Goal: Information Seeking & Learning: Learn about a topic

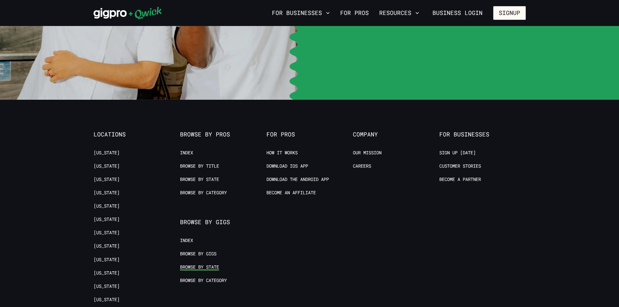
scroll to position [1398, 0]
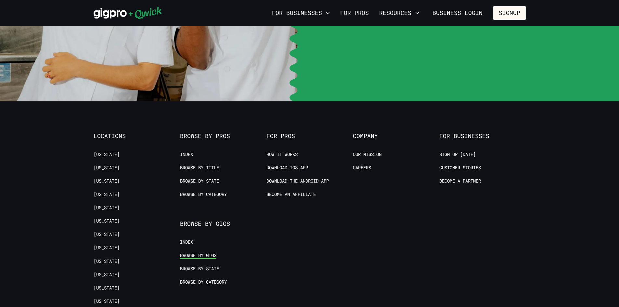
click at [199, 253] on link "Browse by Gigs" at bounding box center [198, 256] width 36 height 6
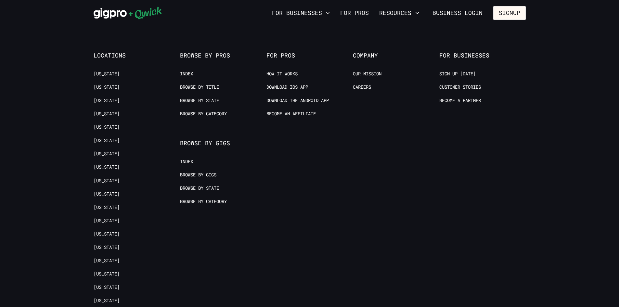
scroll to position [1445, 0]
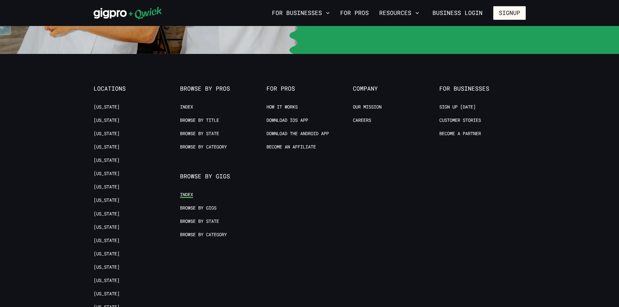
click at [189, 192] on link "Index" at bounding box center [186, 195] width 13 height 6
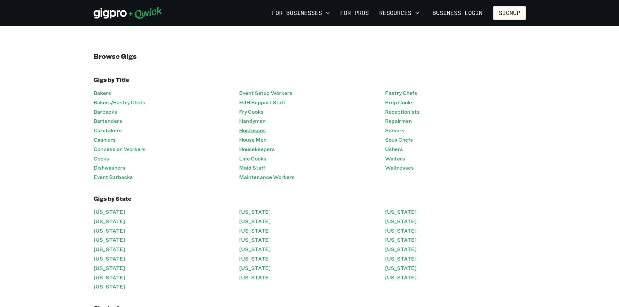
click at [250, 129] on link "Hostesses" at bounding box center [252, 130] width 27 height 9
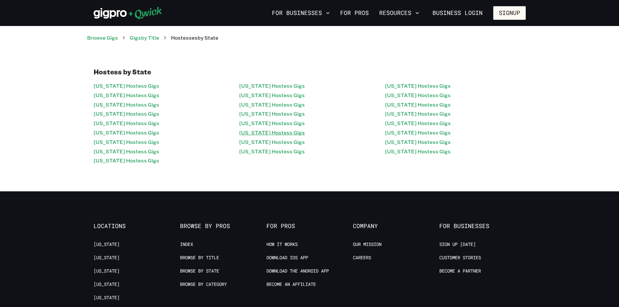
click at [256, 133] on link "[US_STATE] Hostess Gigs" at bounding box center [272, 132] width 66 height 9
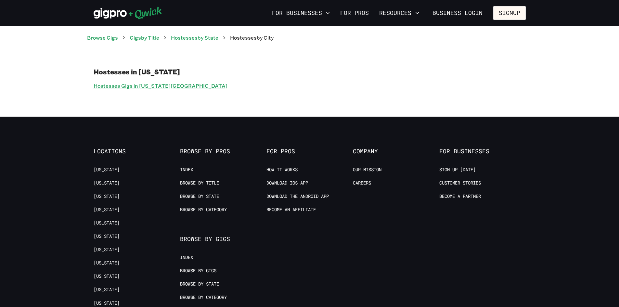
click at [145, 82] on link "Hostesses Gigs in [US_STATE][GEOGRAPHIC_DATA]" at bounding box center [161, 85] width 134 height 9
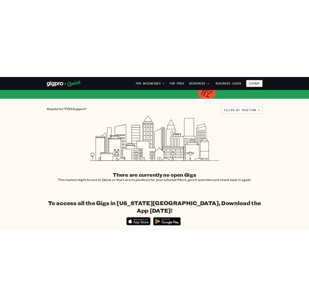
scroll to position [120, 0]
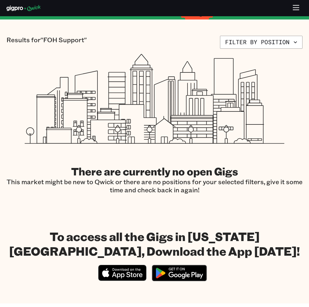
click at [204, 132] on icon at bounding box center [155, 99] width 260 height 90
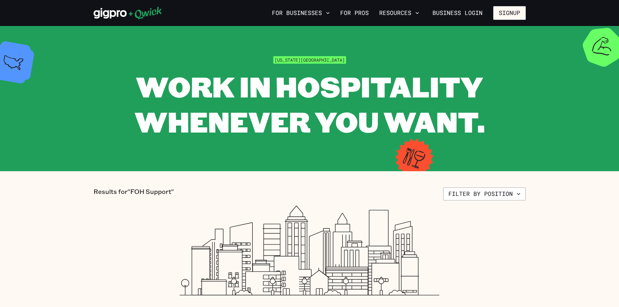
scroll to position [0, 0]
